Goal: Task Accomplishment & Management: Complete application form

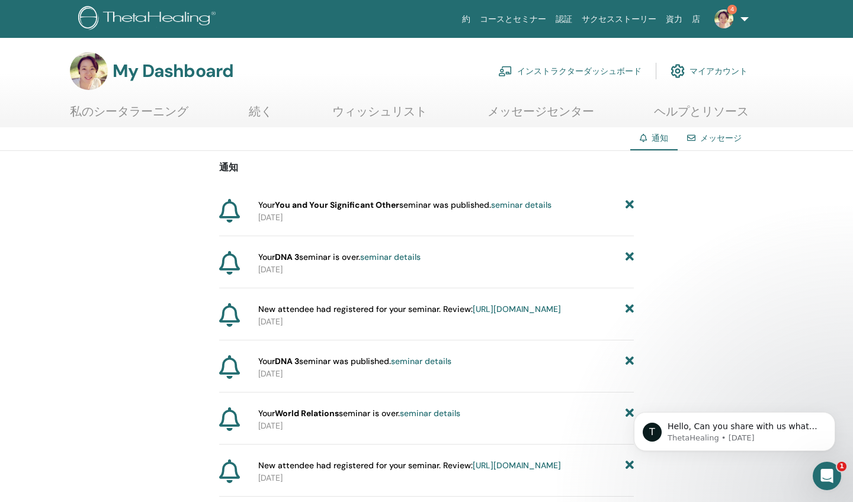
click at [537, 204] on link "seminar details" at bounding box center [521, 205] width 60 height 11
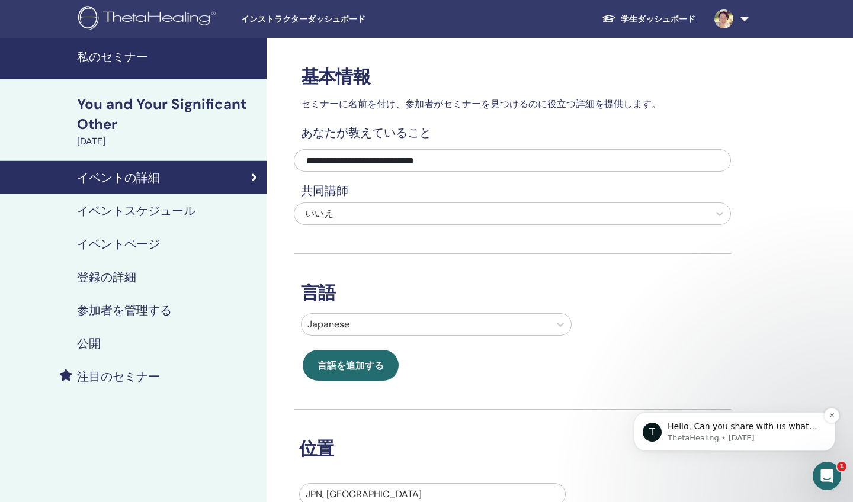
click at [714, 430] on p "Hello, Can you share with us what online event you may be referring to?" at bounding box center [744, 427] width 153 height 12
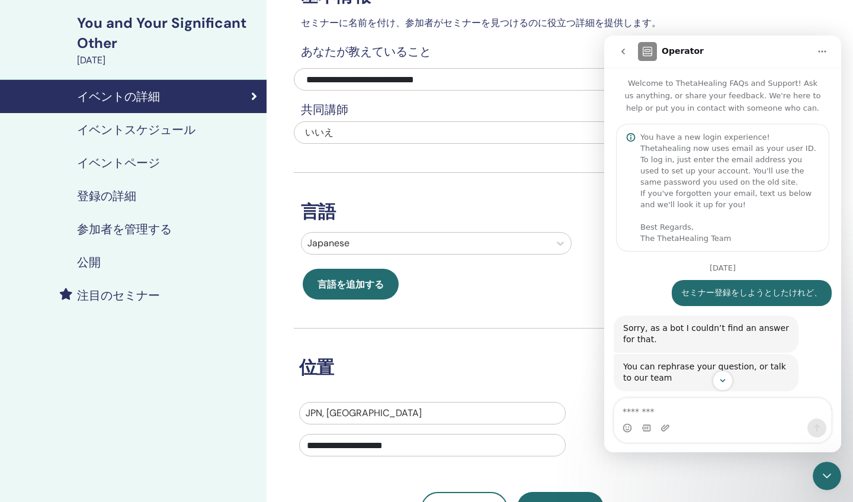
click at [622, 51] on icon "go back" at bounding box center [623, 52] width 4 height 6
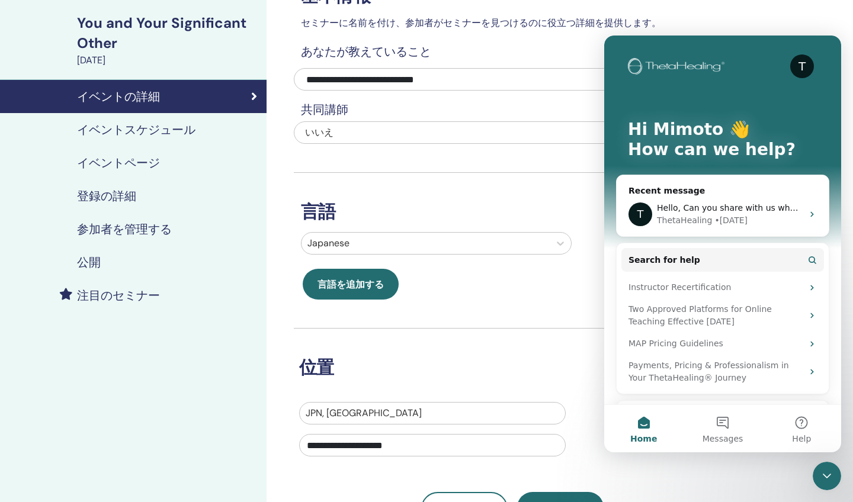
click at [546, 185] on div "言語 Japanese 言語を追加する" at bounding box center [512, 236] width 437 height 127
click at [824, 473] on icon "Close Intercom Messenger" at bounding box center [827, 476] width 14 height 14
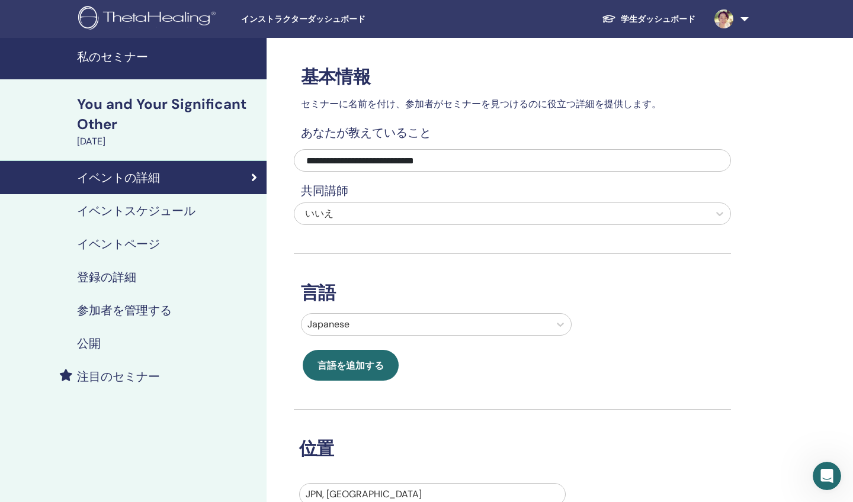
click at [129, 210] on h4 "イベントスケジュール" at bounding box center [136, 211] width 118 height 14
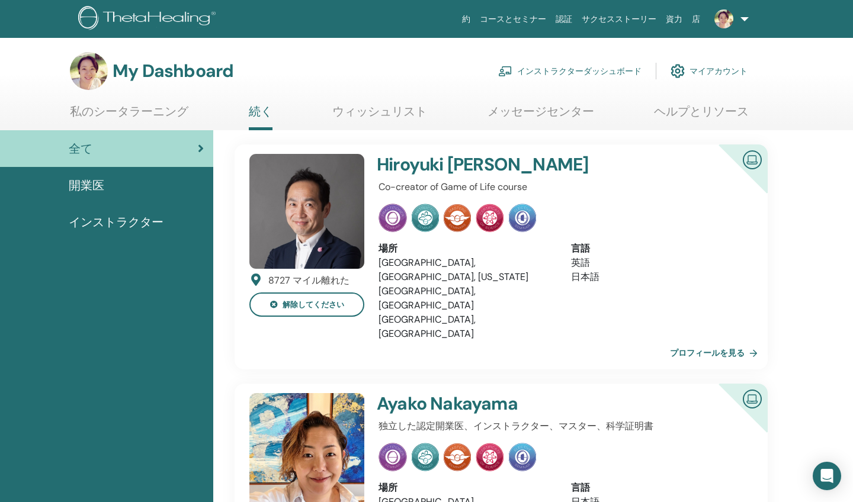
click at [592, 68] on link "インストラクターダッシュボード" at bounding box center [569, 71] width 143 height 26
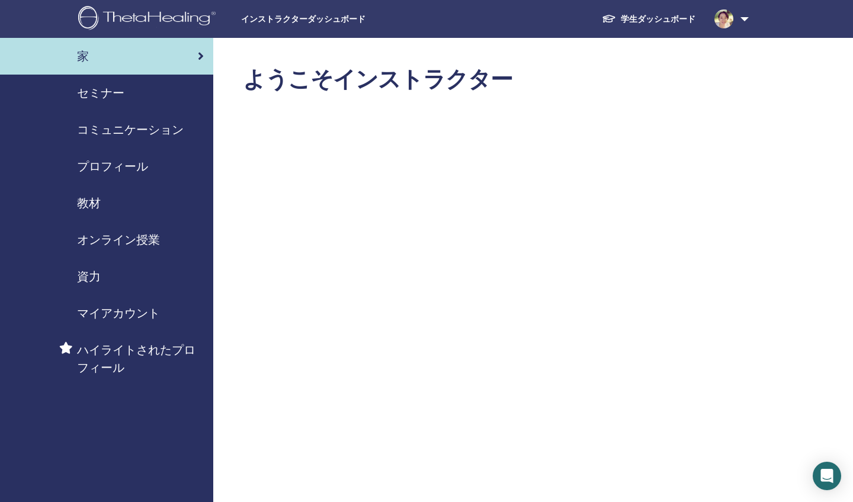
click at [116, 89] on span "セミナー" at bounding box center [100, 93] width 47 height 18
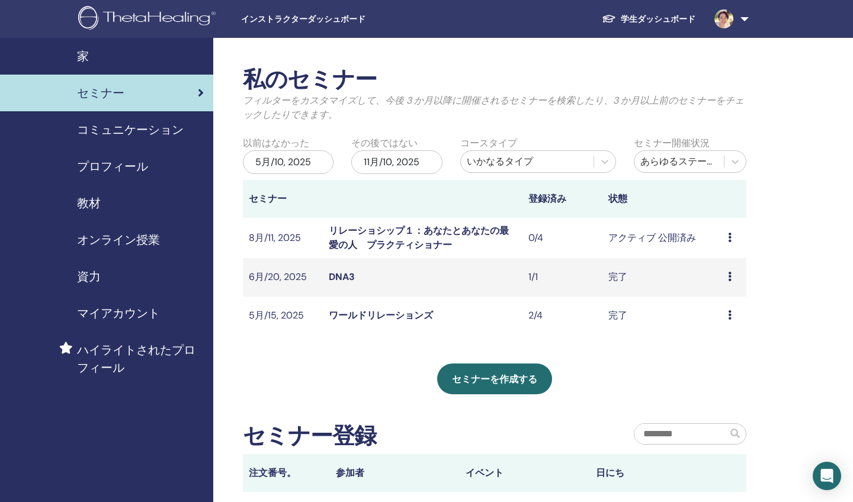
click at [88, 205] on span "教材" at bounding box center [89, 203] width 24 height 18
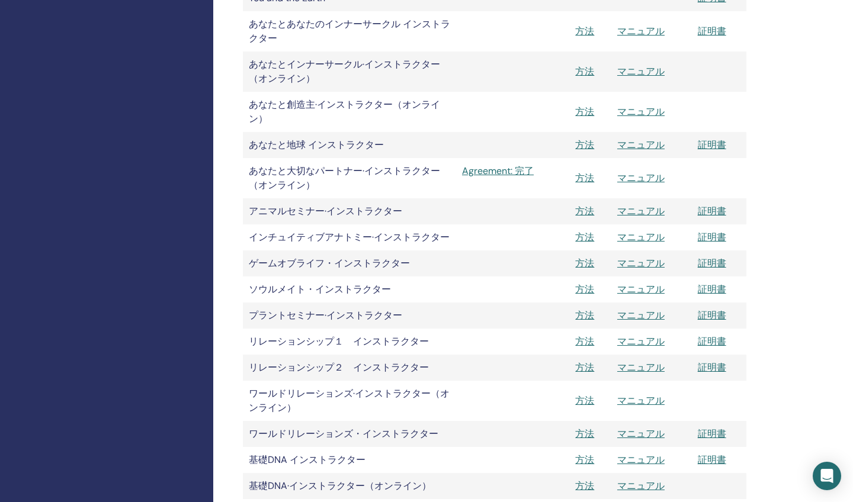
scroll to position [1150, 0]
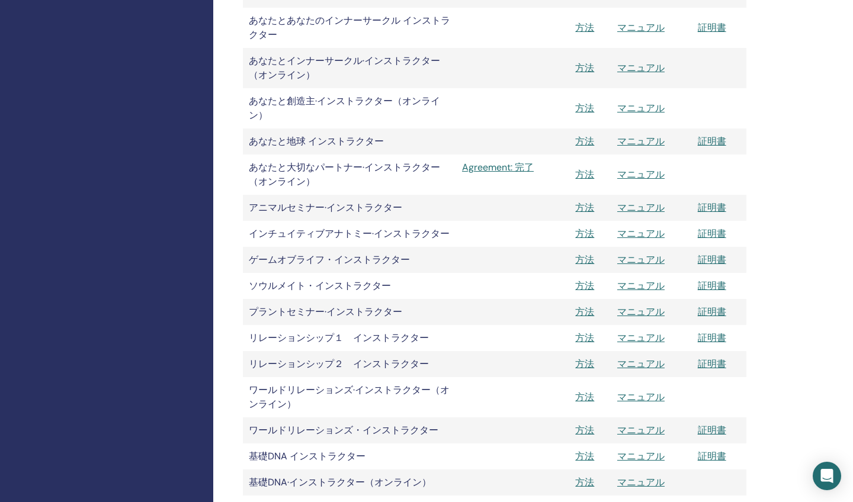
click at [624, 334] on link "マニュアル" at bounding box center [640, 338] width 47 height 12
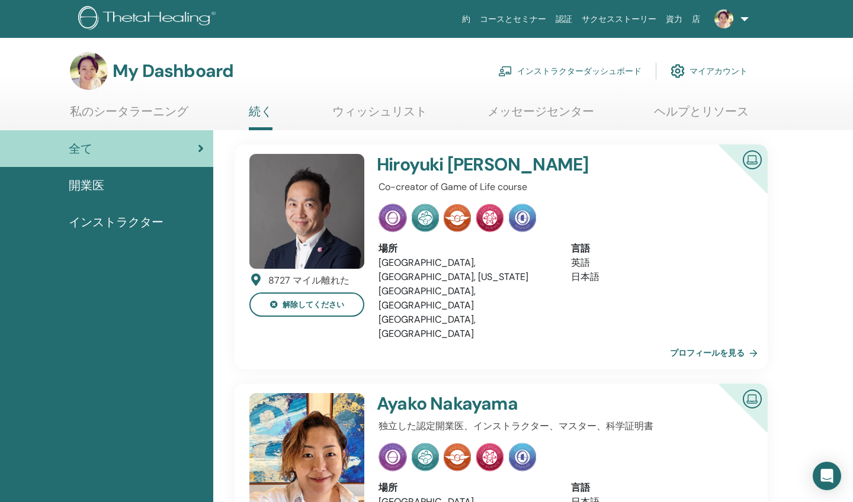
click at [540, 65] on link "インストラクターダッシュボード" at bounding box center [569, 71] width 143 height 26
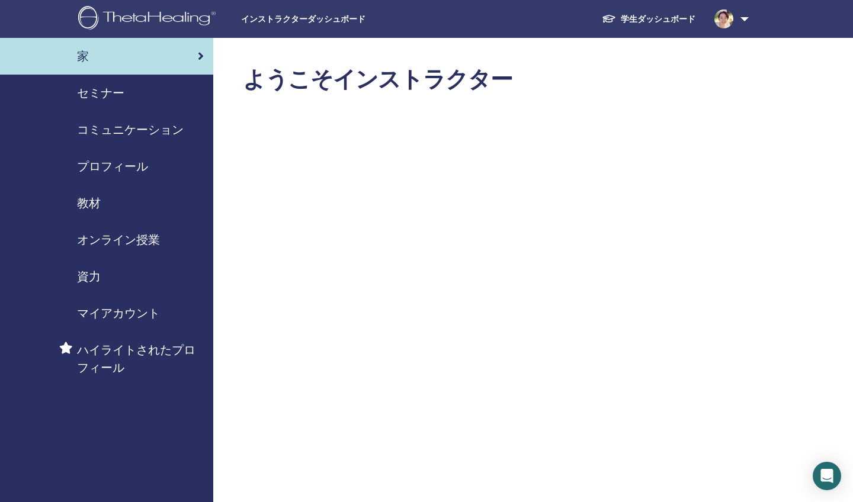
click at [118, 92] on span "セミナー" at bounding box center [100, 93] width 47 height 18
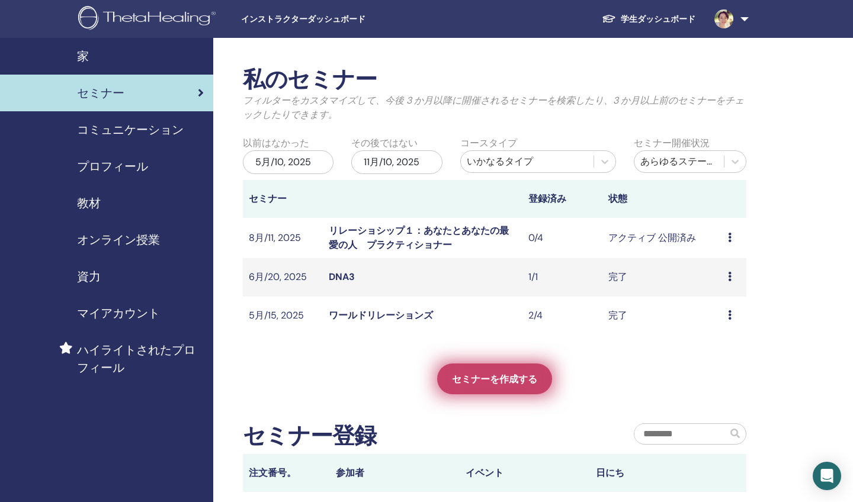
click at [466, 378] on span "セミナーを作成する" at bounding box center [494, 379] width 85 height 12
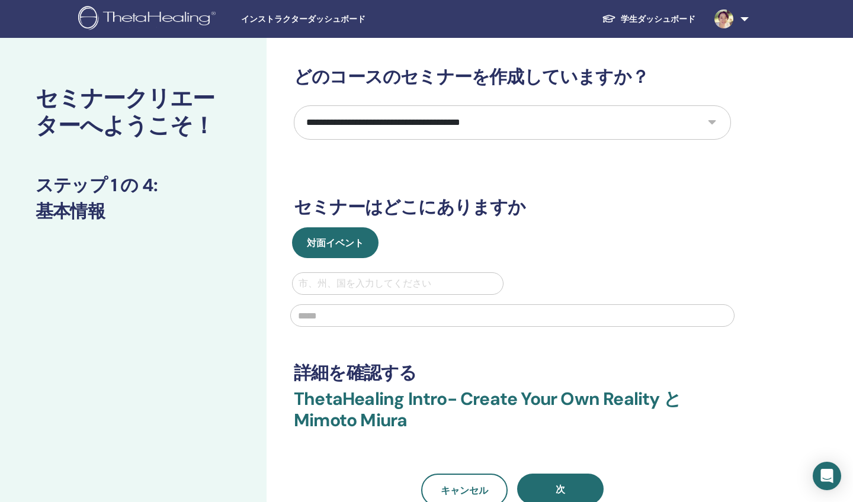
select select "****"
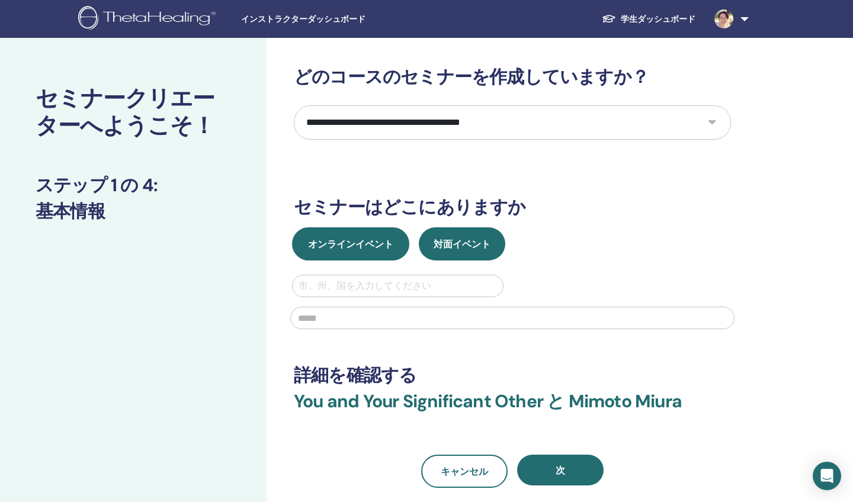
click at [358, 239] on span "オンラインイベント" at bounding box center [350, 244] width 85 height 12
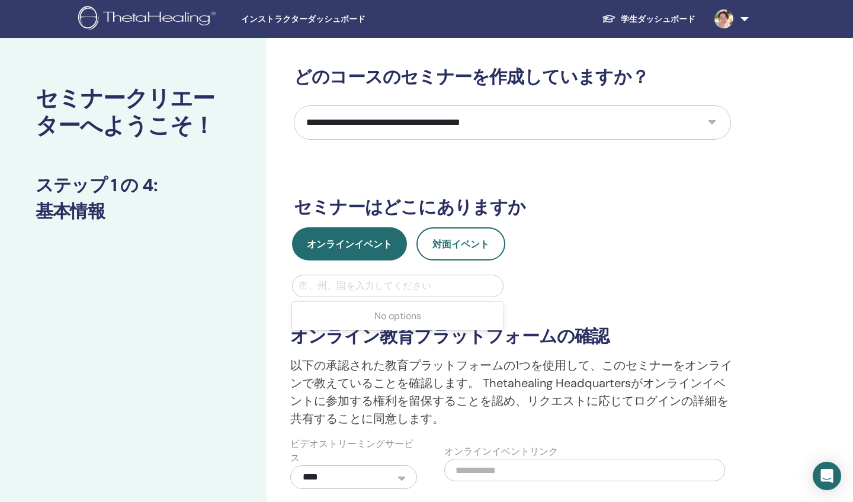
click at [360, 288] on div "市、州、国を入力してください" at bounding box center [398, 286] width 198 height 14
type input "*****"
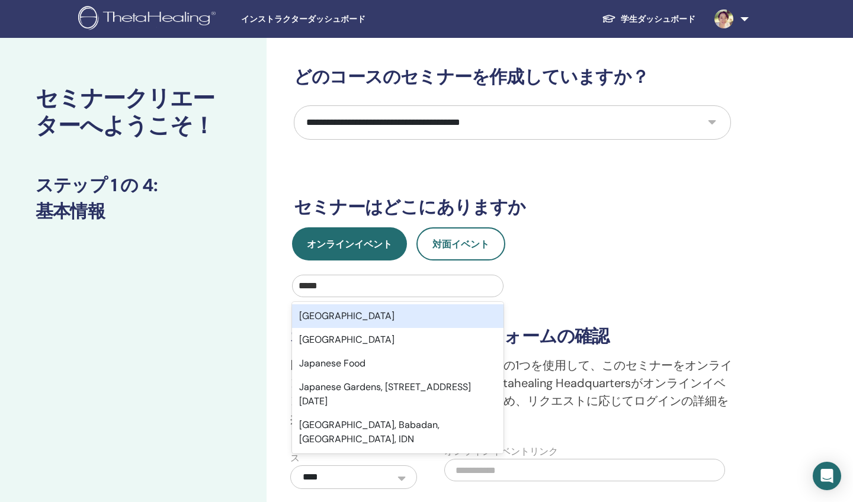
click at [363, 317] on div "Japan" at bounding box center [397, 316] width 211 height 24
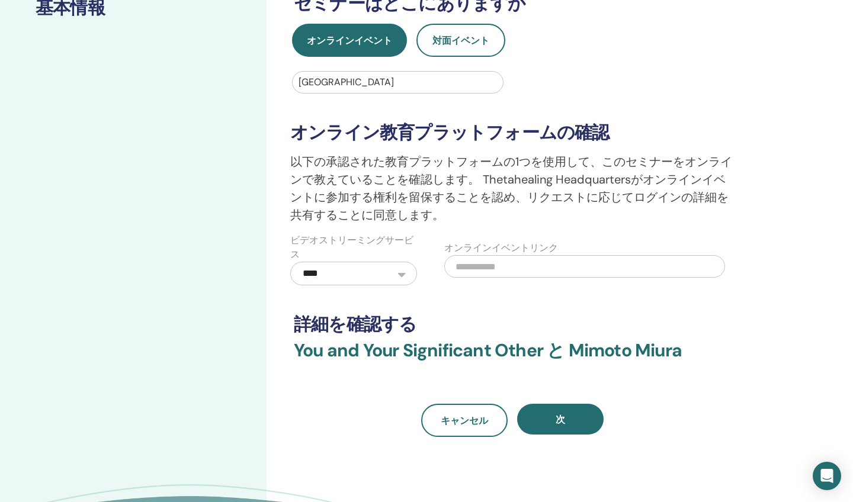
scroll to position [233, 0]
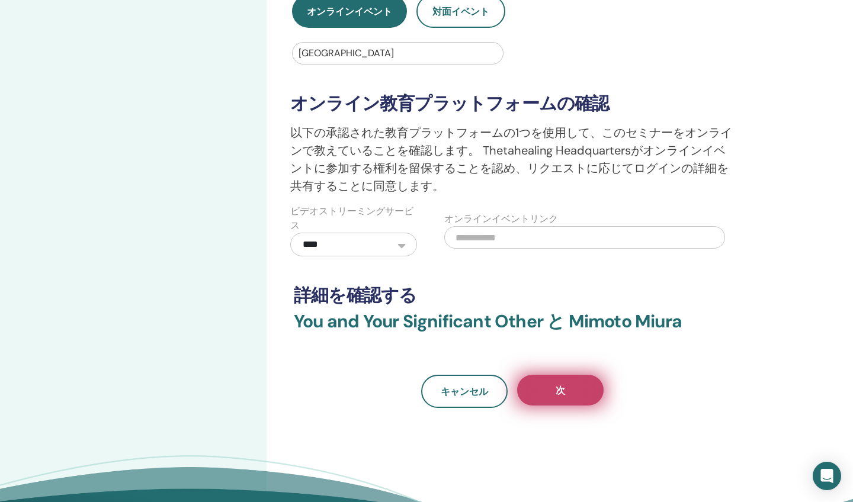
click at [550, 392] on button "次" at bounding box center [560, 390] width 86 height 31
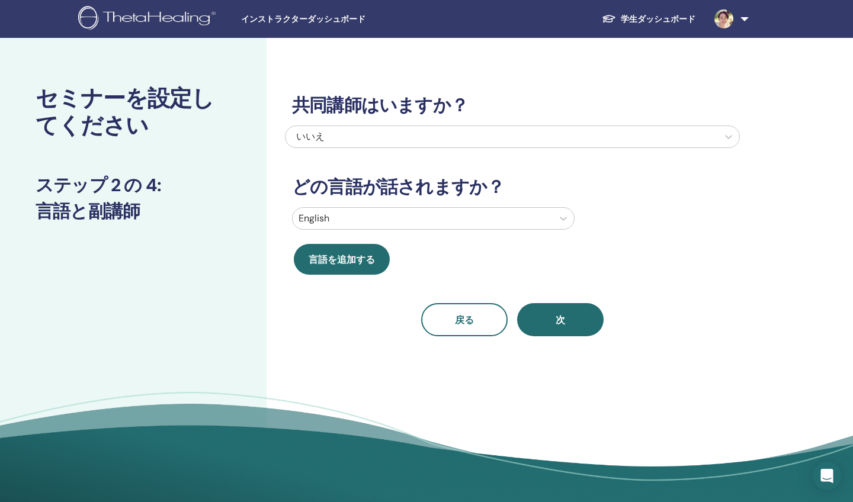
scroll to position [0, 0]
click at [564, 219] on icon at bounding box center [563, 219] width 12 height 12
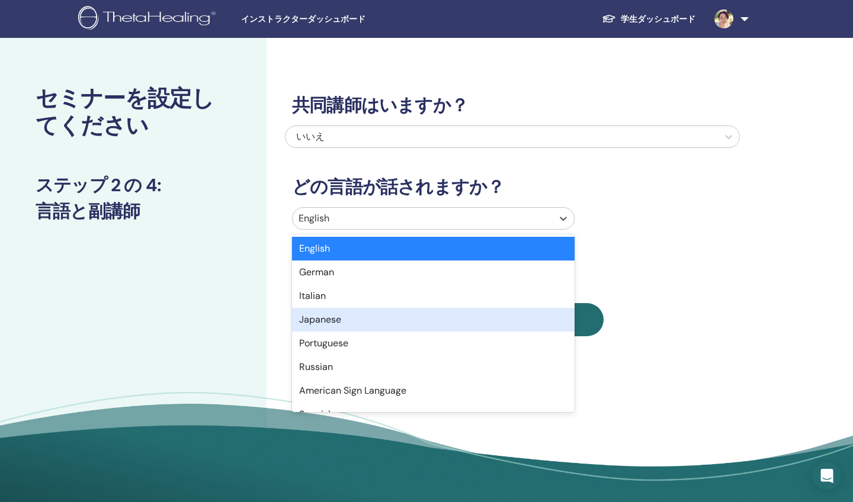
click at [386, 323] on div "Japanese" at bounding box center [433, 320] width 283 height 24
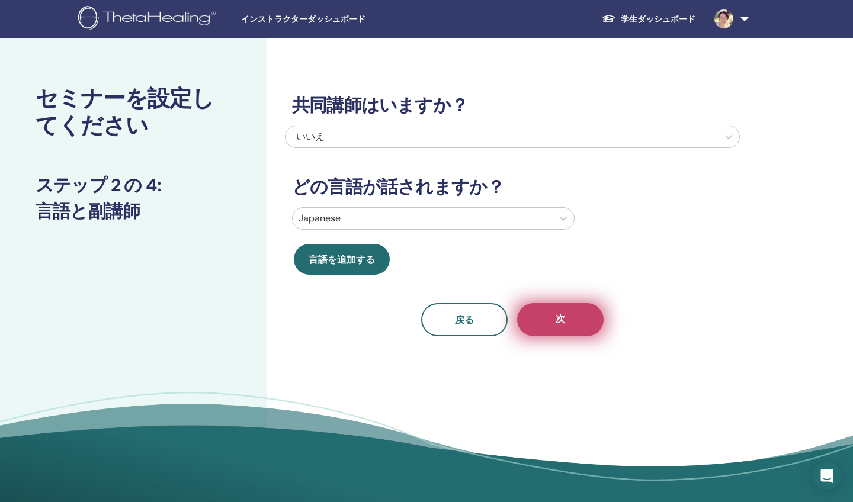
click at [565, 312] on button "次" at bounding box center [560, 319] width 86 height 33
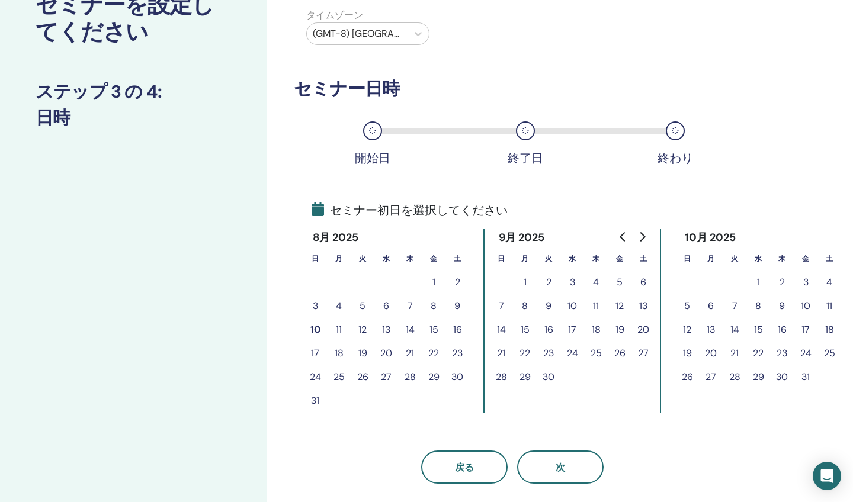
scroll to position [94, 0]
click at [341, 328] on button "11" at bounding box center [339, 329] width 24 height 24
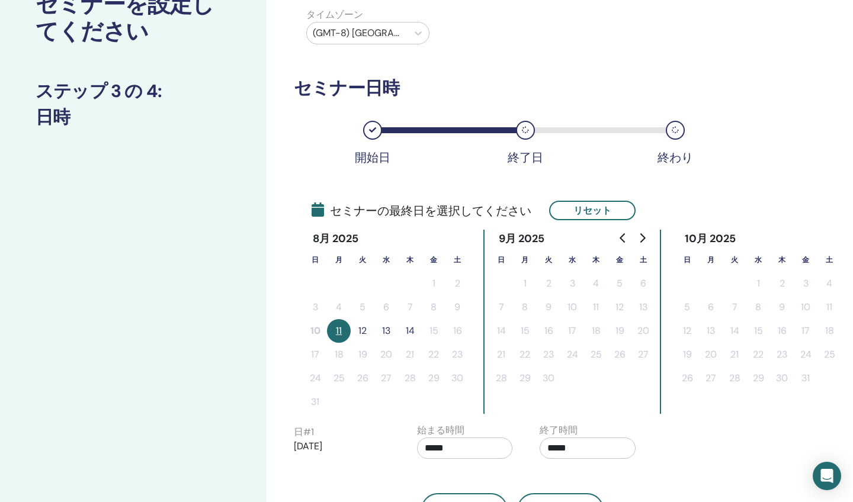
click at [364, 332] on button "12" at bounding box center [363, 331] width 24 height 24
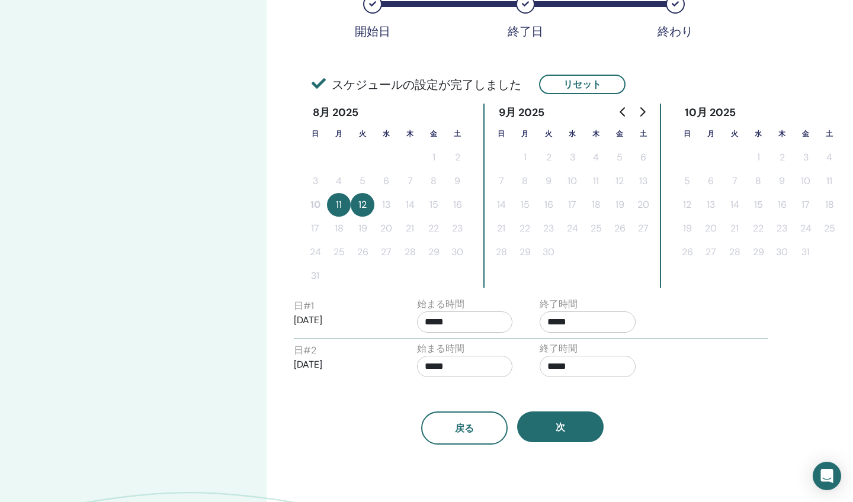
scroll to position [223, 0]
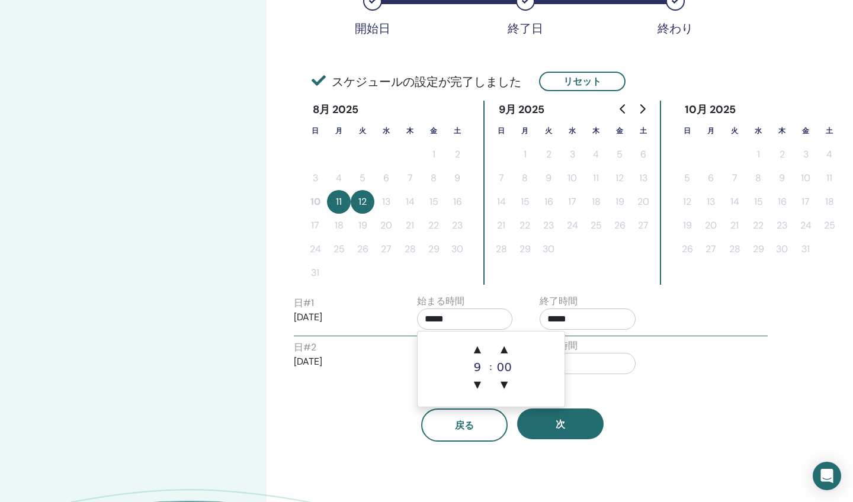
click at [474, 322] on input "*****" at bounding box center [465, 319] width 96 height 21
click at [477, 348] on span "▲" at bounding box center [478, 350] width 24 height 24
type input "*****"
click at [580, 325] on input "*****" at bounding box center [588, 319] width 96 height 21
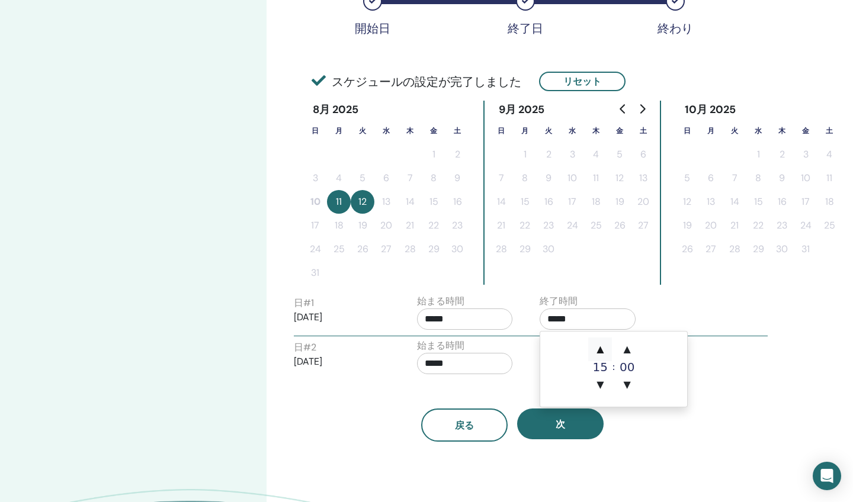
click at [603, 347] on span "▲" at bounding box center [600, 350] width 24 height 24
type input "*****"
click at [486, 363] on input "*****" at bounding box center [465, 363] width 96 height 21
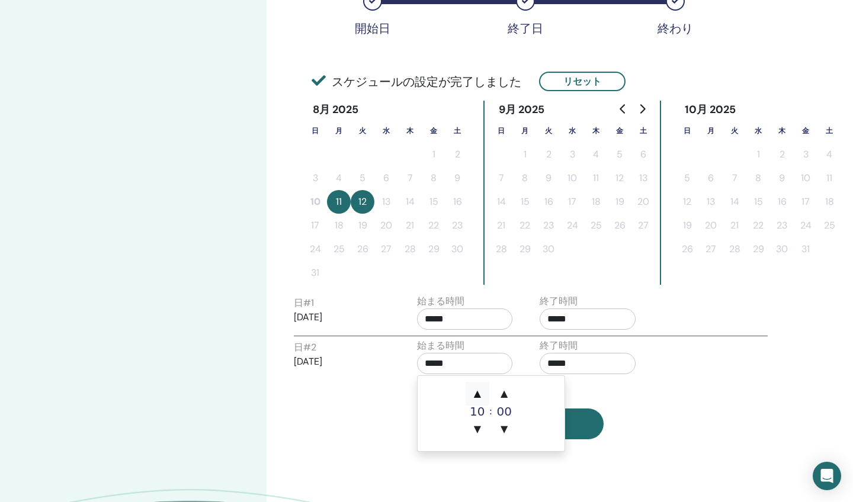
click at [480, 392] on span "▲" at bounding box center [478, 394] width 24 height 24
type input "*****"
click at [598, 358] on input "*****" at bounding box center [588, 363] width 96 height 21
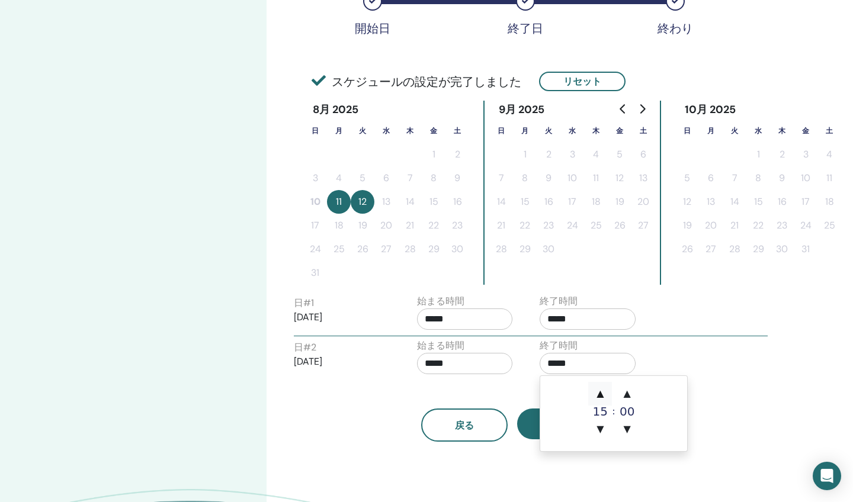
click at [603, 393] on span "▲" at bounding box center [600, 394] width 24 height 24
type input "*****"
click at [677, 408] on td "▲ 17 ▼ : ▲ 00 ▼" at bounding box center [613, 413] width 147 height 75
click at [718, 393] on div "戻る 次" at bounding box center [512, 411] width 455 height 62
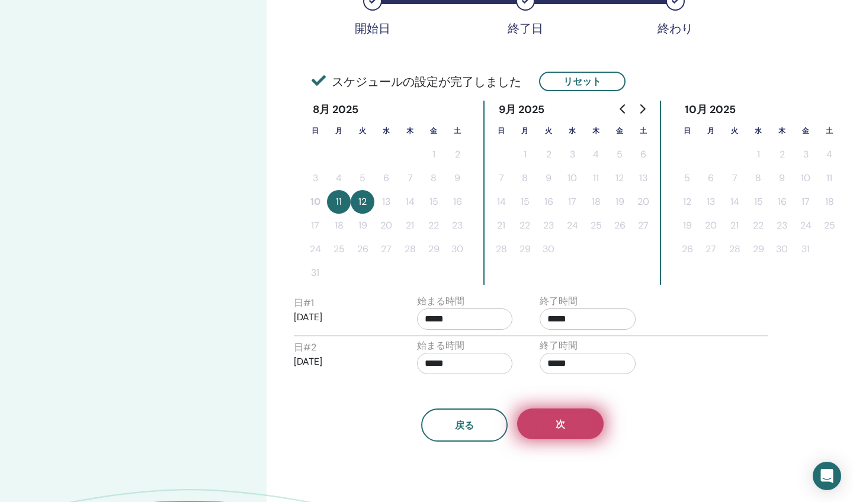
click at [578, 428] on button "次" at bounding box center [560, 424] width 86 height 31
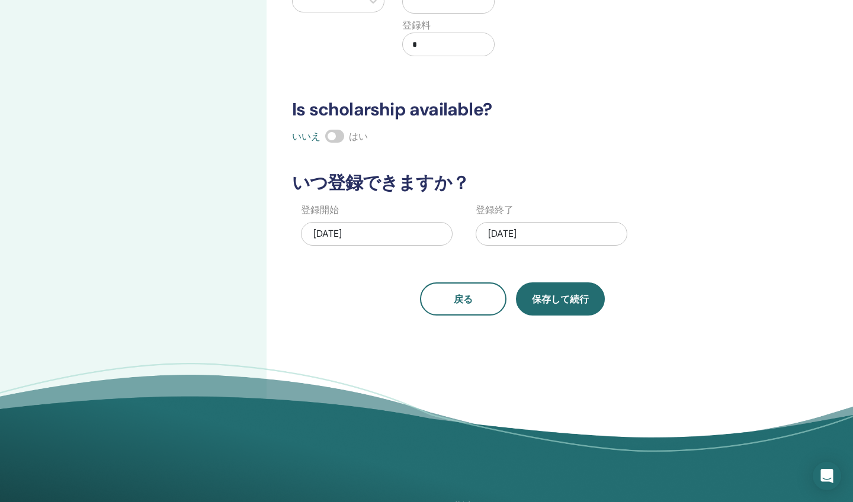
click at [570, 300] on span "保存して続行" at bounding box center [560, 299] width 57 height 12
click at [554, 229] on div "08/12/2025" at bounding box center [552, 234] width 152 height 24
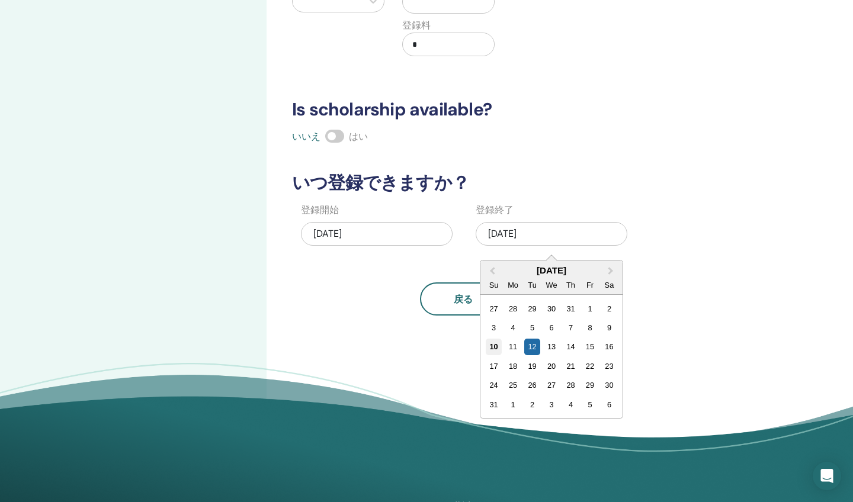
click at [499, 345] on div "10" at bounding box center [494, 347] width 16 height 16
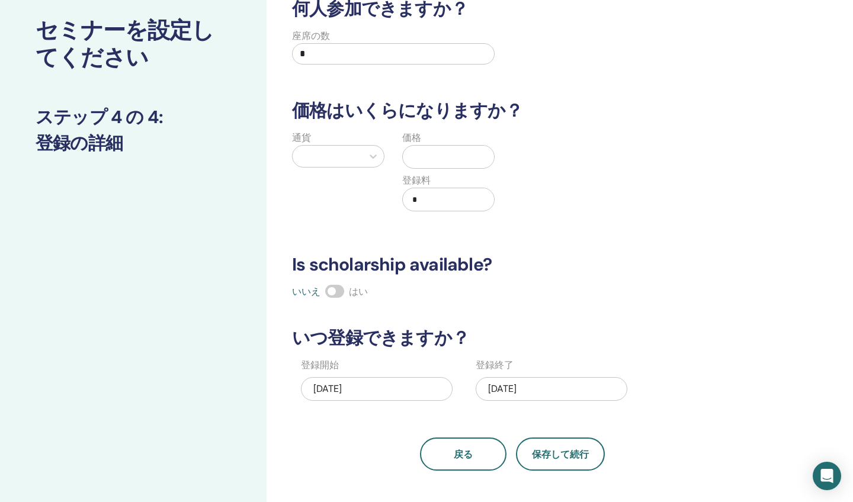
scroll to position [3, 0]
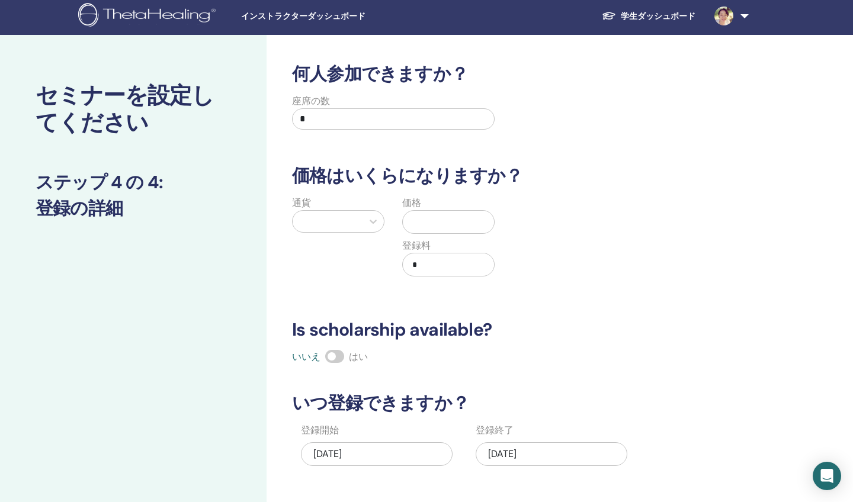
click at [438, 220] on input "text" at bounding box center [451, 222] width 86 height 23
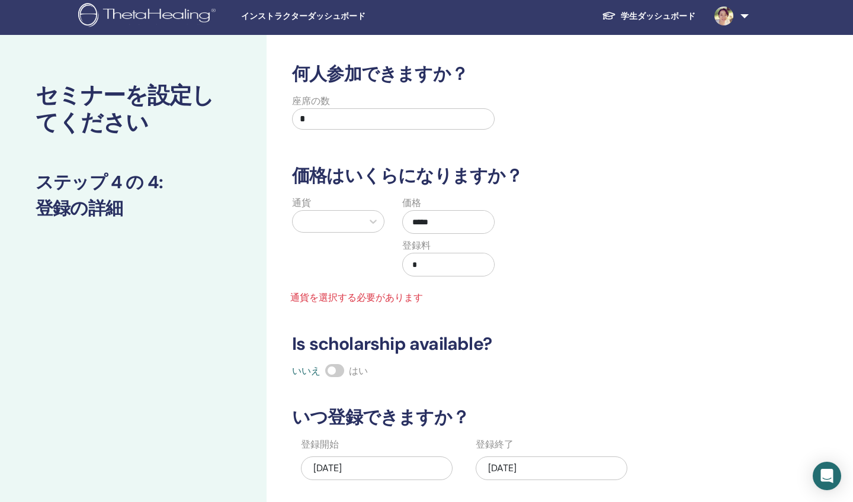
type input "*****"
click at [331, 129] on input "*" at bounding box center [393, 118] width 203 height 21
type input "*"
click at [534, 268] on div "通貨 価格 ***** 登録料 * 通貨を選択する必要があります" at bounding box center [503, 250] width 455 height 109
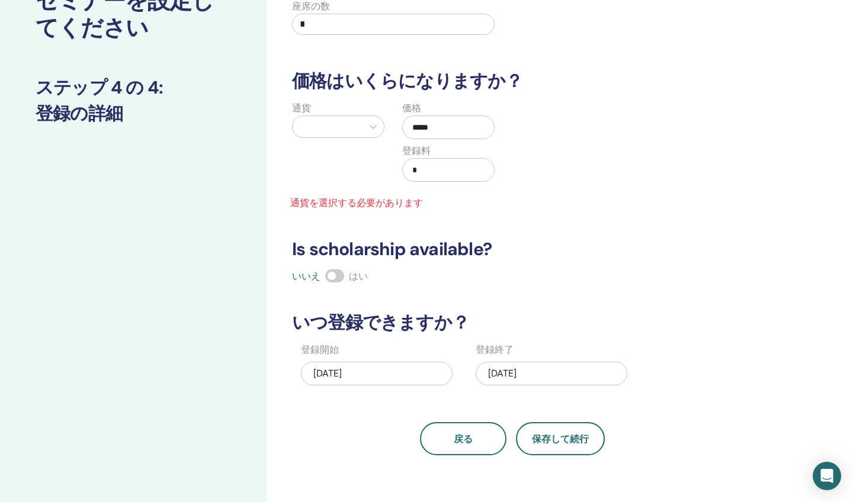
scroll to position [100, 0]
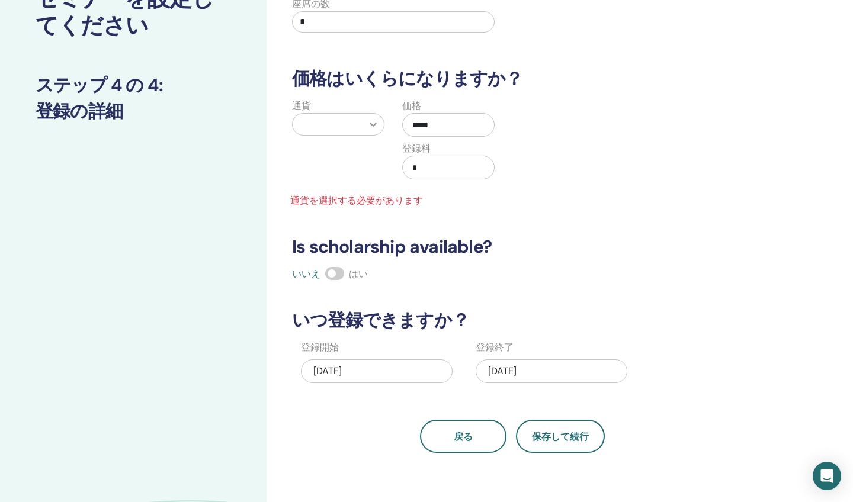
click at [374, 121] on icon at bounding box center [373, 124] width 12 height 12
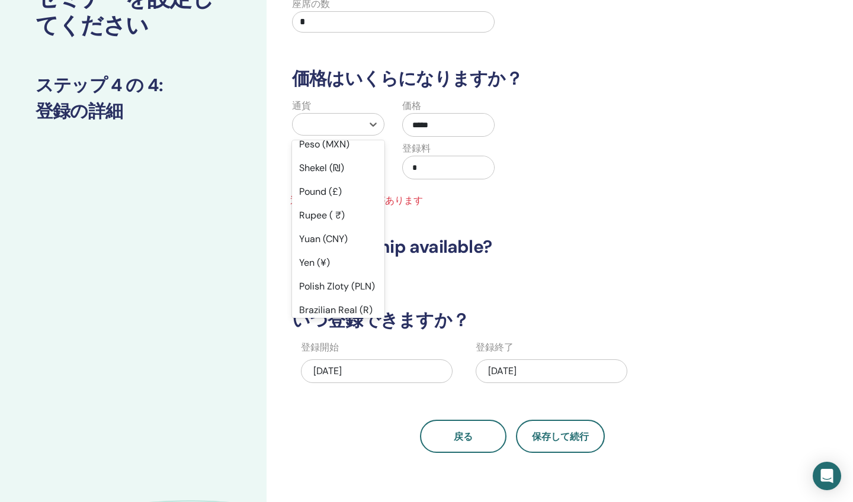
scroll to position [82, 0]
click at [322, 264] on div "Yen (¥)" at bounding box center [338, 263] width 92 height 24
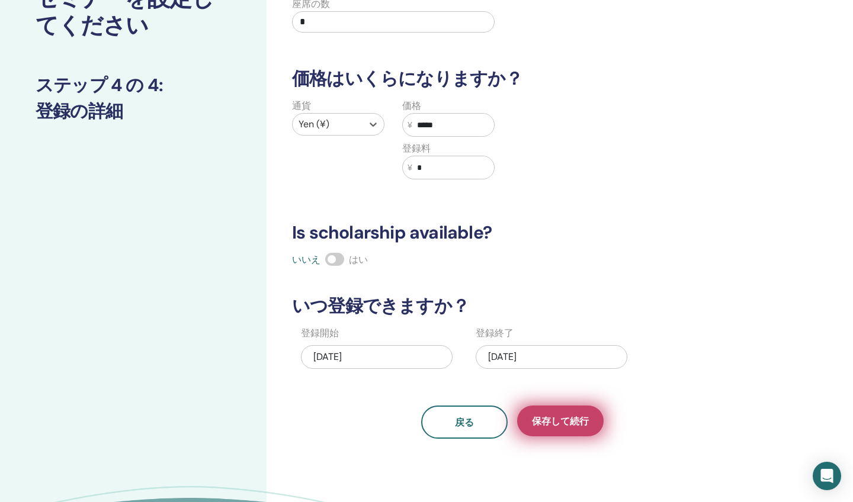
click at [565, 423] on span "保存して続行" at bounding box center [560, 421] width 57 height 12
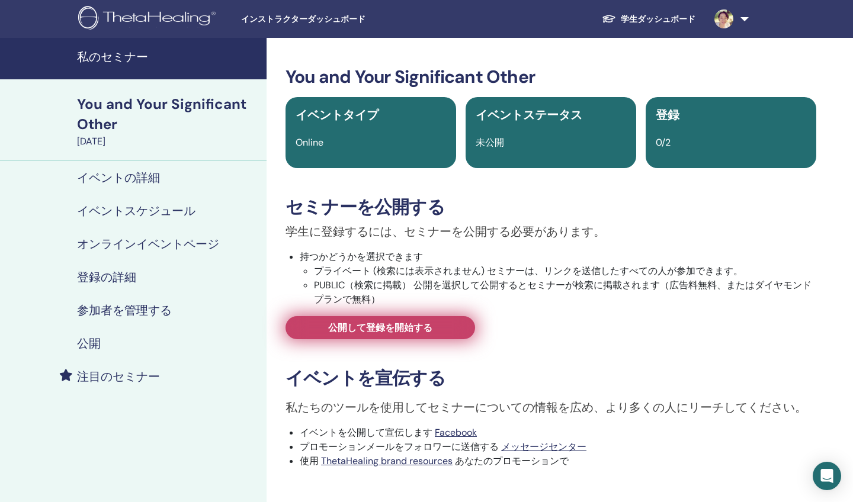
click at [417, 327] on span "公開して登録を開始する" at bounding box center [380, 328] width 104 height 12
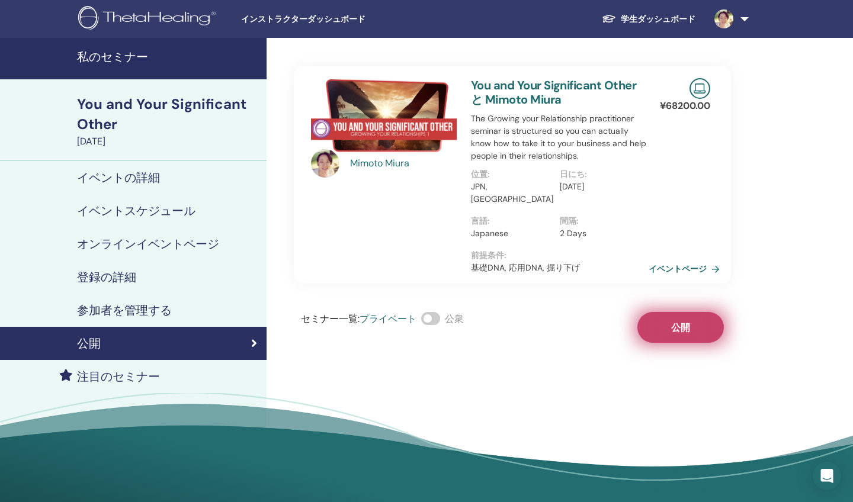
click at [668, 312] on button "公開" at bounding box center [680, 327] width 86 height 31
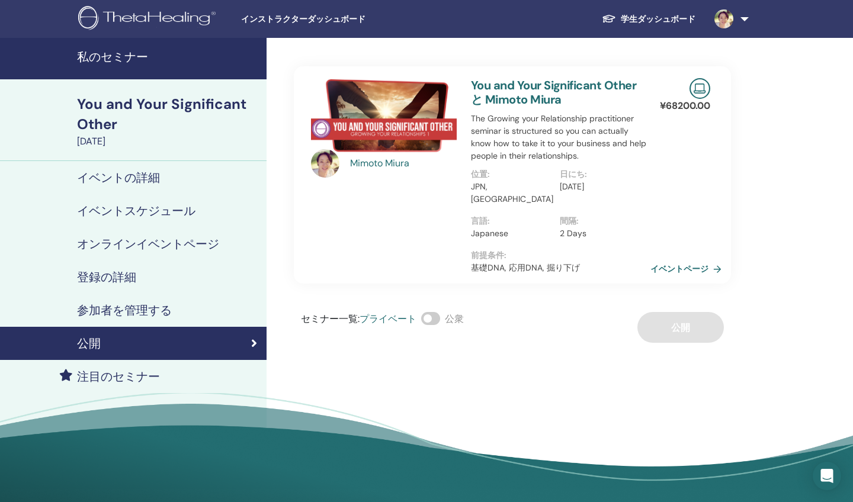
click at [695, 260] on link "イベントページ" at bounding box center [688, 269] width 76 height 18
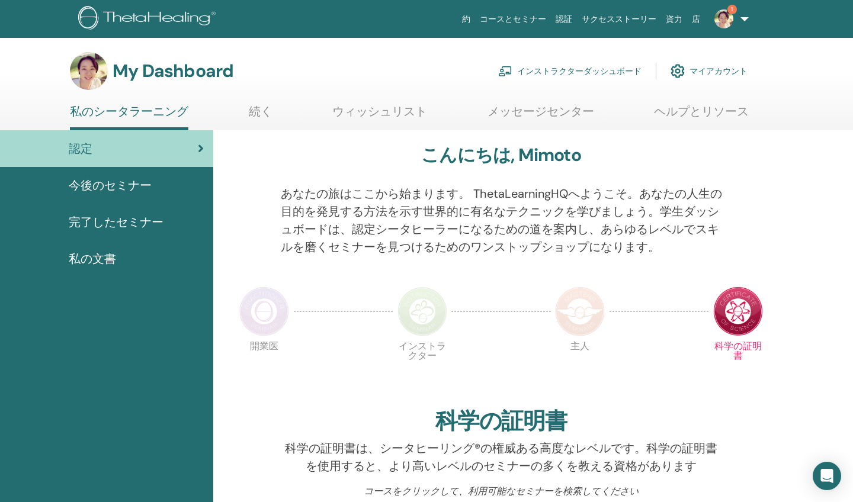
click at [527, 72] on link "インストラクターダッシュボード" at bounding box center [569, 71] width 143 height 26
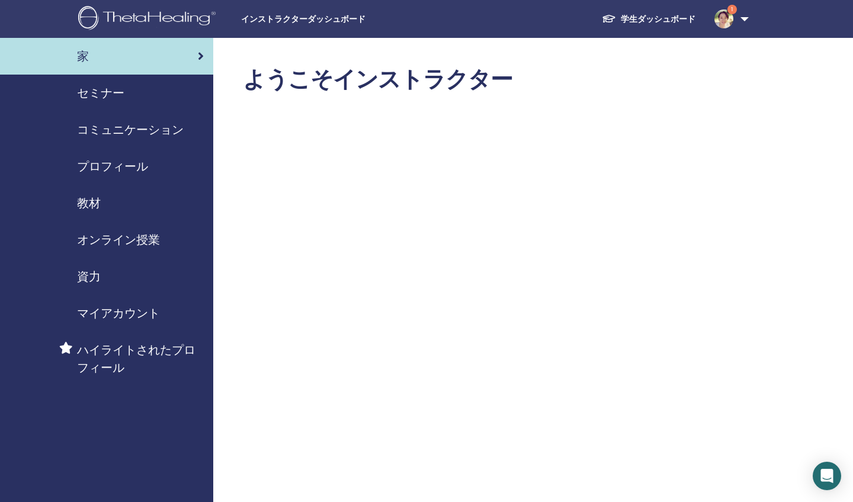
click at [105, 95] on span "セミナー" at bounding box center [100, 93] width 47 height 18
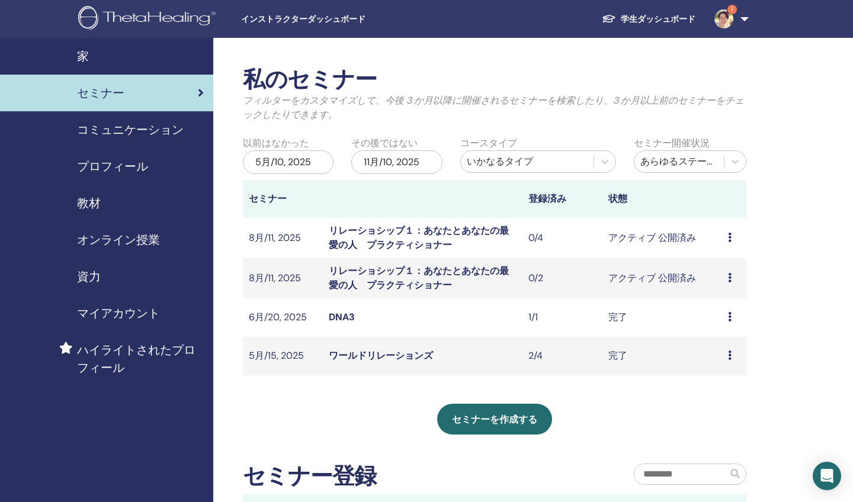
click at [438, 233] on link "リレーショシップ１：あなたとあなたの最愛の人　プラクティショナー" at bounding box center [419, 237] width 180 height 27
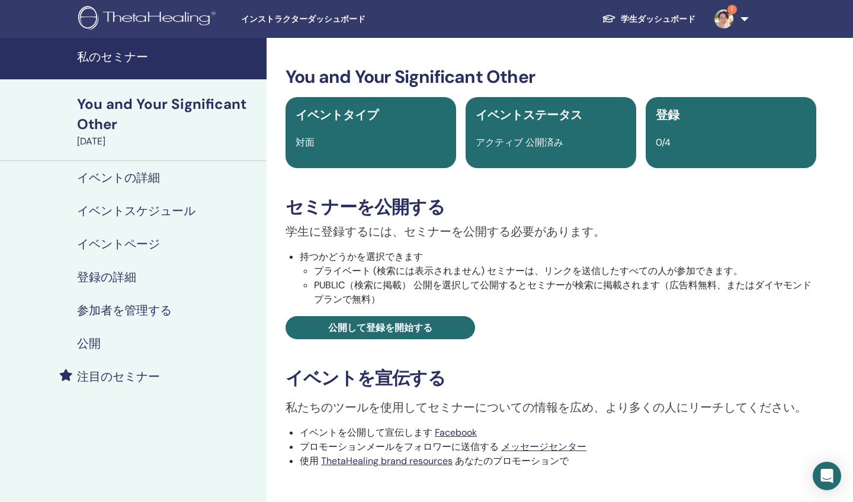
click at [550, 130] on div "イベントステータス アクティブ 公開済み" at bounding box center [551, 132] width 171 height 71
click at [698, 132] on div "登録 0/4" at bounding box center [731, 132] width 171 height 71
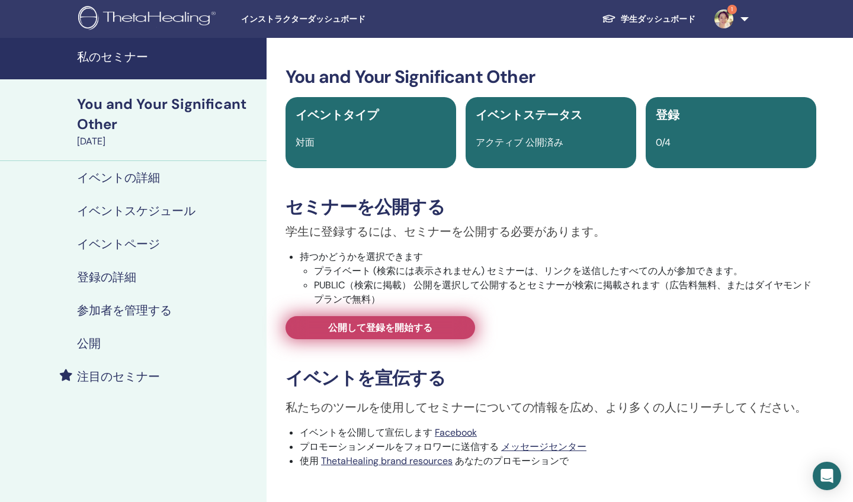
click at [402, 325] on span "公開して登録を開始する" at bounding box center [380, 328] width 104 height 12
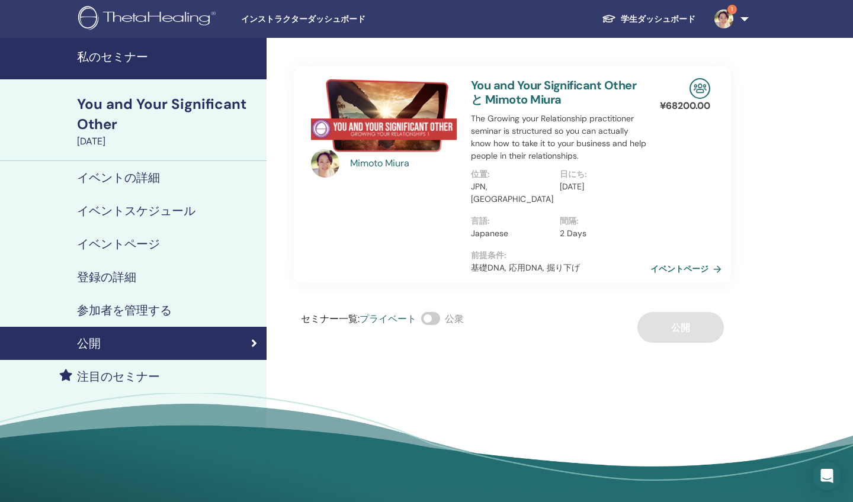
click at [665, 260] on link "イベントページ" at bounding box center [688, 269] width 76 height 18
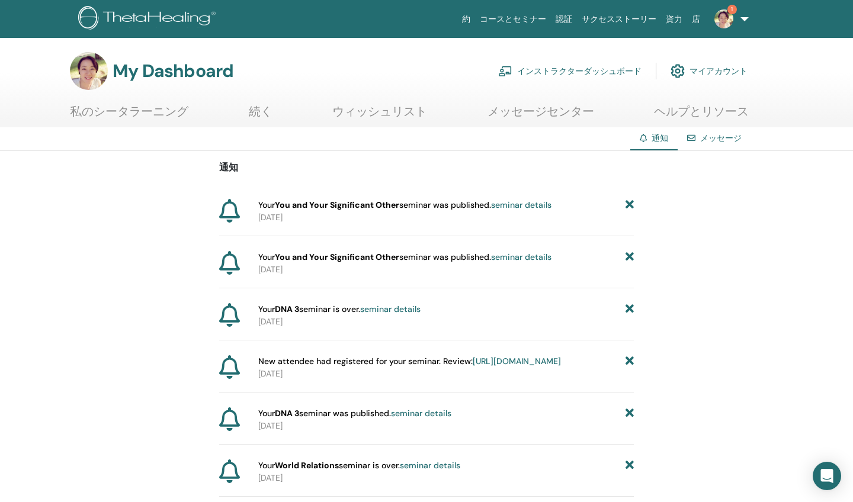
click at [492, 207] on span "Your You and Your Significant Other seminar was published. seminar details" at bounding box center [404, 205] width 293 height 12
click at [521, 203] on link "seminar details" at bounding box center [521, 205] width 60 height 11
